Goal: Navigation & Orientation: Find specific page/section

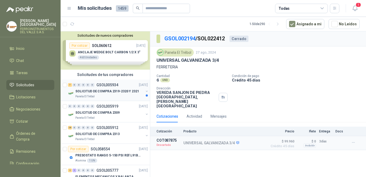
click at [121, 87] on div "7 0 0 0 0 0 GSOL005934 [DATE]" at bounding box center [108, 85] width 81 height 6
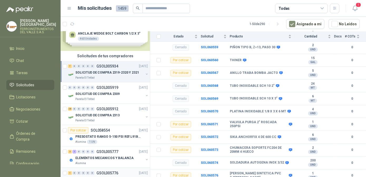
scroll to position [96, 0]
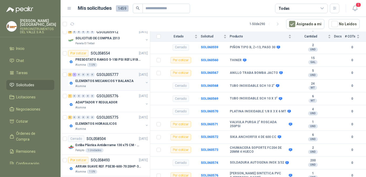
click at [114, 84] on div "Alumina" at bounding box center [109, 86] width 68 height 4
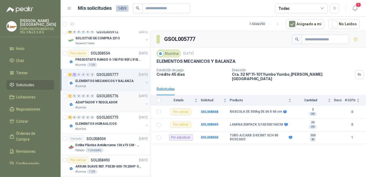
click at [112, 104] on div "ADAPTADOR Y REGULADOR" at bounding box center [109, 102] width 68 height 6
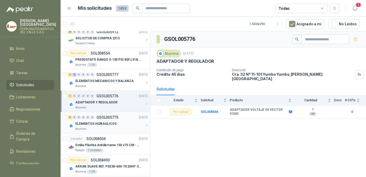
click at [112, 123] on p "ELEMENTOS HIDRAULICOS" at bounding box center [95, 123] width 41 height 5
